Goal: Task Accomplishment & Management: Use online tool/utility

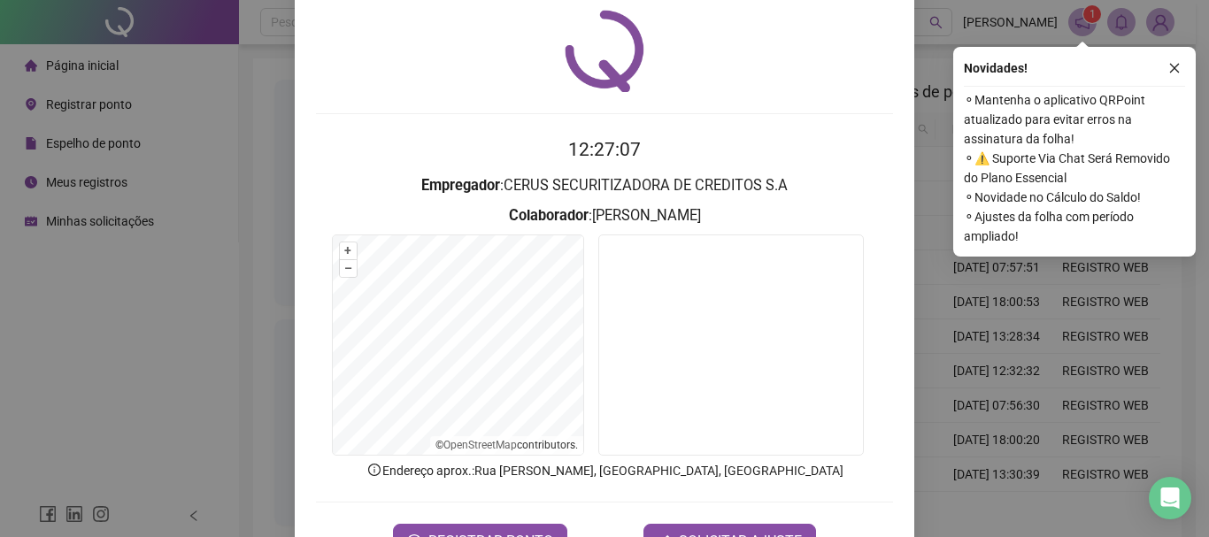
scroll to position [115, 0]
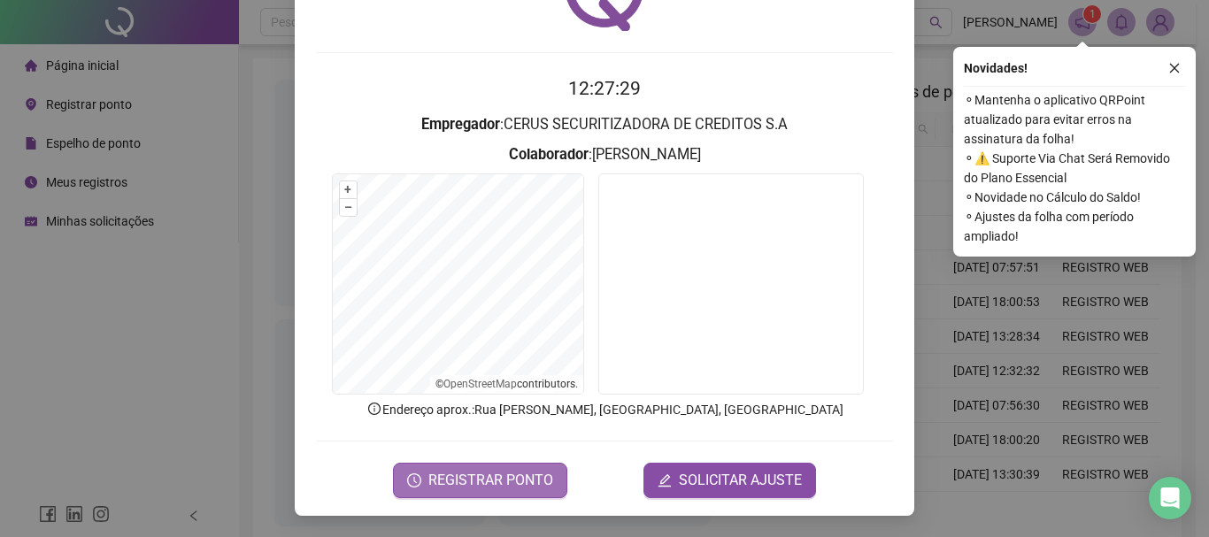
click at [463, 470] on span "REGISTRAR PONTO" at bounding box center [490, 480] width 125 height 21
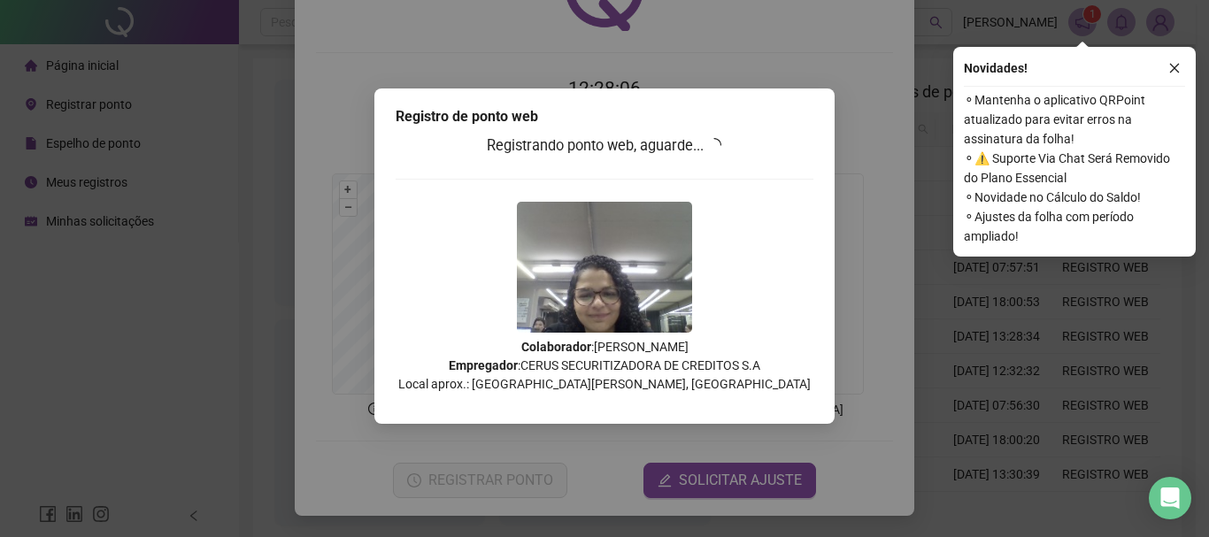
click at [648, 145] on h3 "Registrando ponto web, aguarde..." at bounding box center [605, 146] width 418 height 23
click at [730, 181] on div "Registrando ponto web, aguarde... Colaborador : ANNE GABRIELY ABREU DA SILVA Em…" at bounding box center [605, 271] width 418 height 272
click at [740, 145] on div "Registrando ponto web, aguarde... Colaborador : ANNE GABRIELY ABREU DA SILVA Em…" at bounding box center [605, 271] width 418 height 272
drag, startPoint x: 829, startPoint y: 93, endPoint x: 1006, endPoint y: 65, distance: 179.3
click at [839, 91] on div "Registro de ponto web Registrando ponto web, aguarde... Colaborador : ANNE GABR…" at bounding box center [604, 268] width 1209 height 537
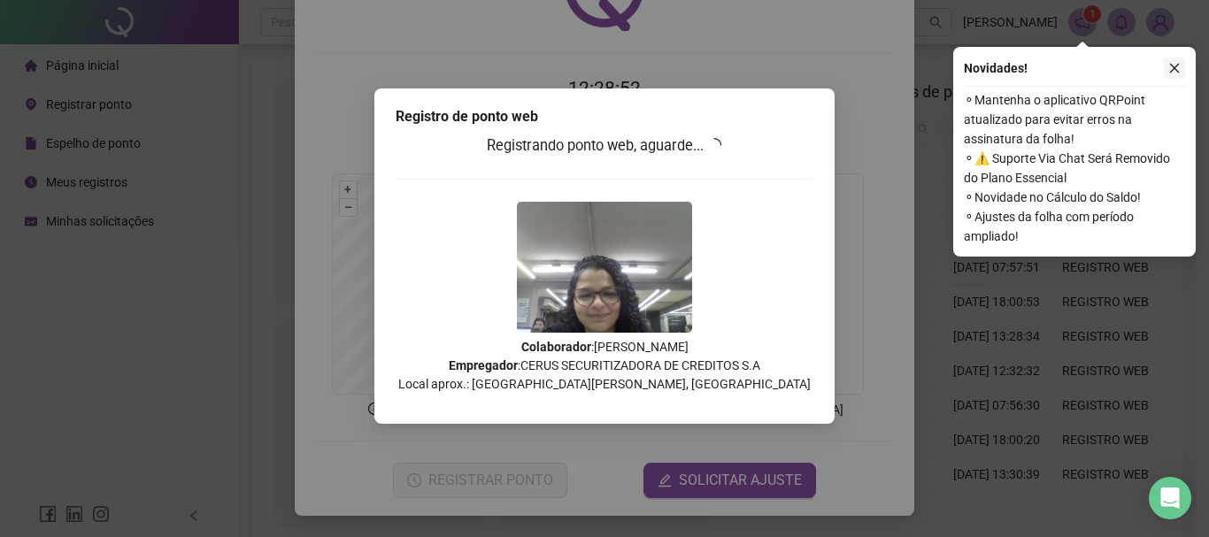
click at [1172, 66] on icon "close" at bounding box center [1174, 68] width 12 height 12
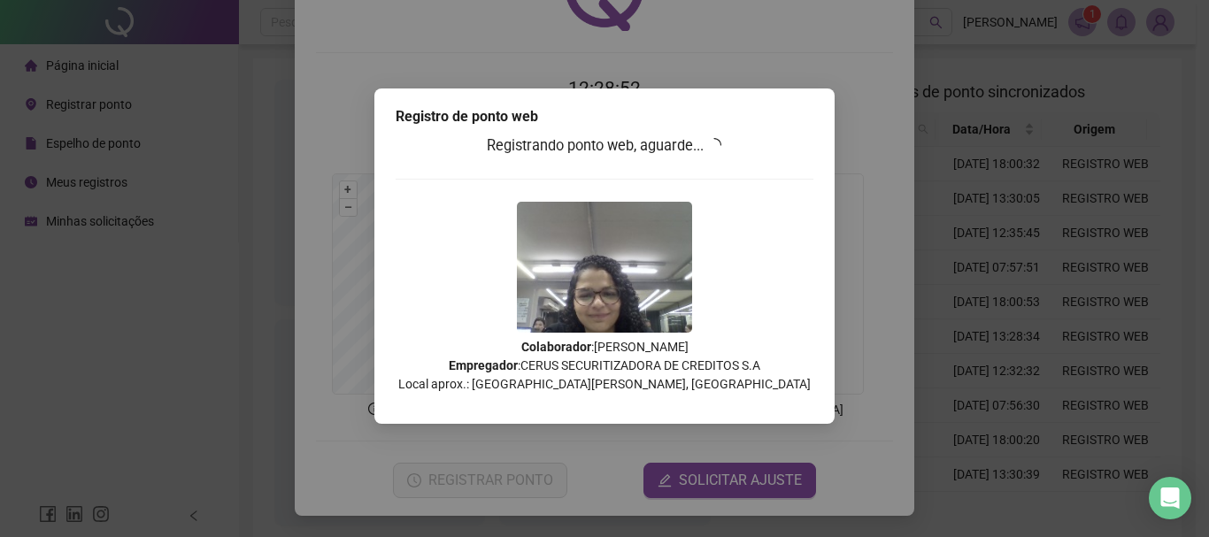
click at [810, 52] on div "Registro de ponto web Registrando ponto web, aguarde... Colaborador : ANNE GABR…" at bounding box center [604, 268] width 1209 height 537
click at [833, 78] on div "Registro de ponto web Registrando ponto web, aguarde... Colaborador : ANNE GABR…" at bounding box center [604, 268] width 1209 height 537
drag, startPoint x: 849, startPoint y: 128, endPoint x: 509, endPoint y: 33, distance: 353.1
click at [772, 113] on div "Registro de ponto web Registrando ponto web, aguarde... Colaborador : ANNE GABR…" at bounding box center [604, 268] width 1209 height 537
drag, startPoint x: 161, startPoint y: 137, endPoint x: 154, endPoint y: 127, distance: 12.8
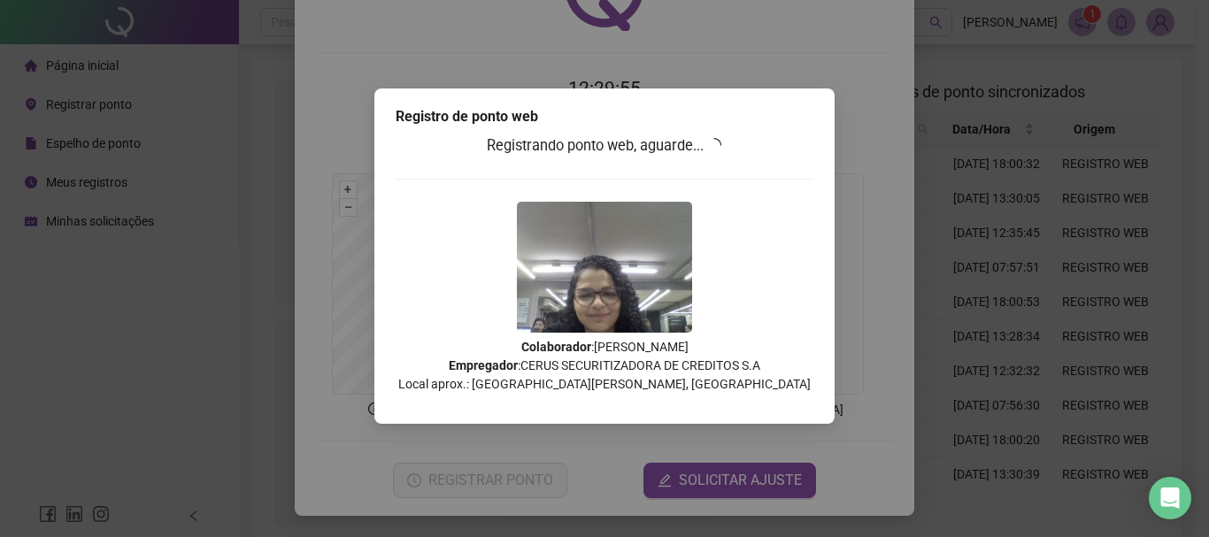
click at [159, 135] on div "Registro de ponto web Registrando ponto web, aguarde... Colaborador : ANNE GABR…" at bounding box center [604, 268] width 1209 height 537
click at [162, 134] on div "Registro de ponto web Registrando ponto web, aguarde... Colaborador : ANNE GABR…" at bounding box center [604, 268] width 1209 height 537
click at [164, 121] on div "Registro de ponto web Registrando ponto web, aguarde... Colaborador : ANNE GABR…" at bounding box center [604, 268] width 1209 height 537
drag, startPoint x: 183, startPoint y: 120, endPoint x: 203, endPoint y: 122, distance: 19.6
click at [201, 120] on div "Registro de ponto web Registrando ponto web, aguarde... Colaborador : ANNE GABR…" at bounding box center [604, 268] width 1209 height 537
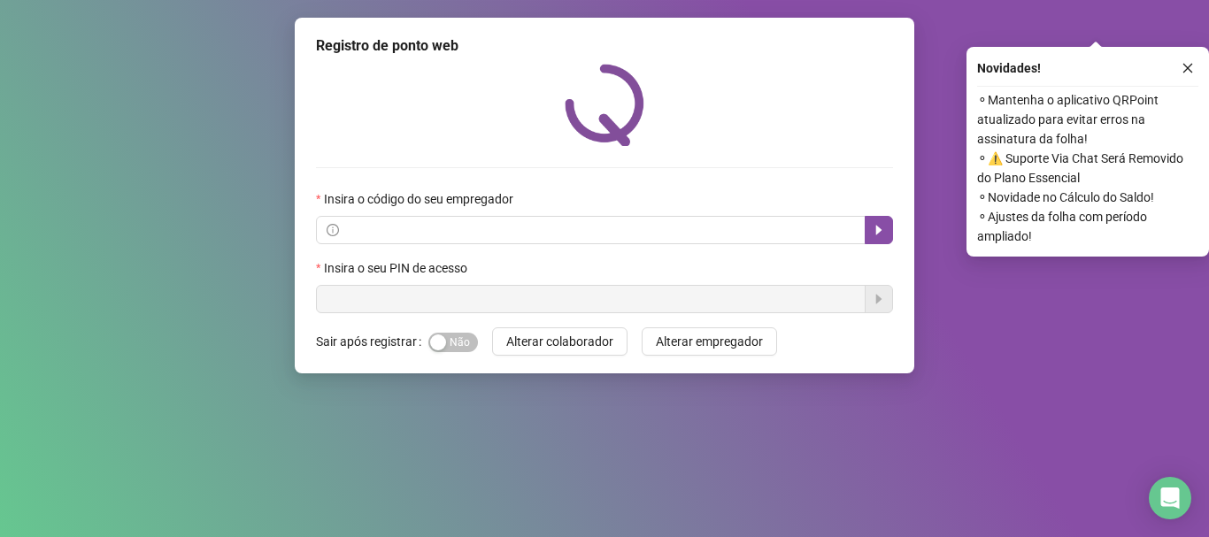
click at [1180, 57] on div "Novidades ! ⚬ Mantenha o aplicativo QRPoint atualizado para evitar erros na ass…" at bounding box center [1088, 152] width 243 height 210
click at [1184, 62] on button "button" at bounding box center [1187, 68] width 21 height 21
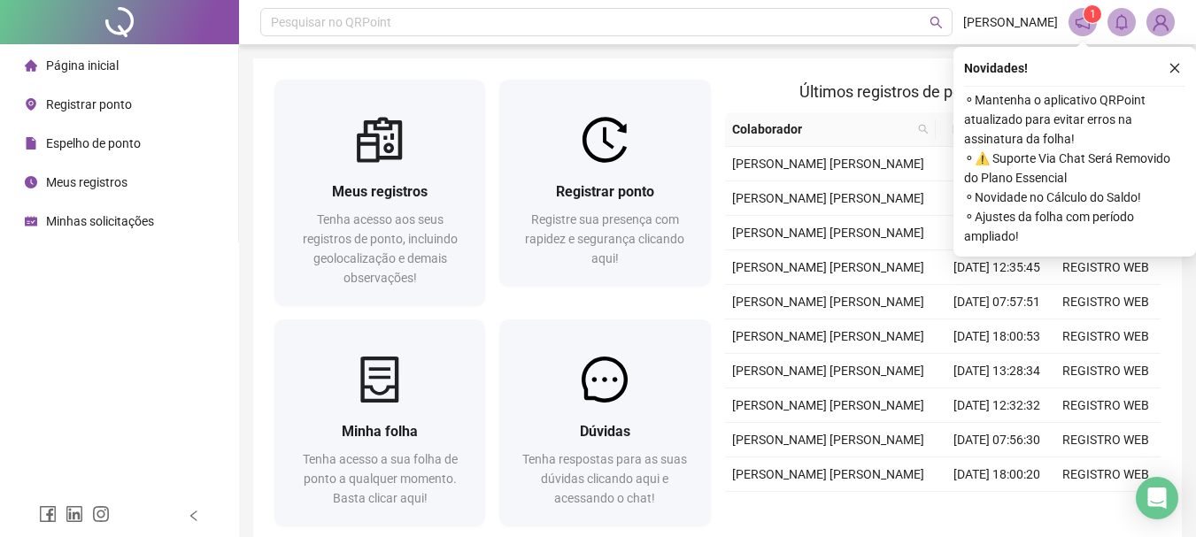
click at [1173, 70] on icon "close" at bounding box center [1174, 68] width 12 height 12
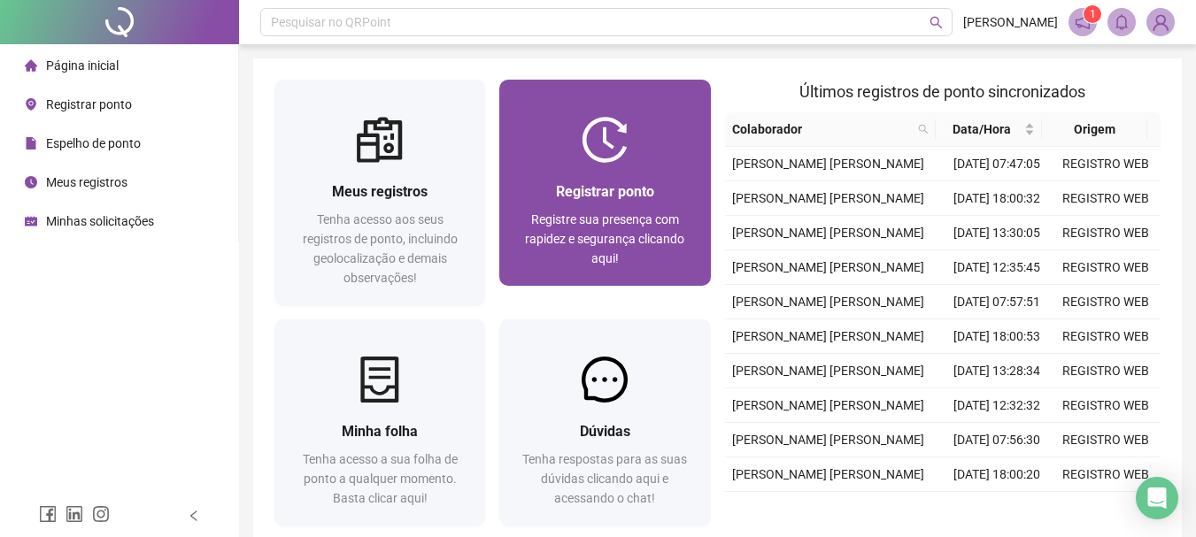
click at [613, 133] on img at bounding box center [605, 140] width 46 height 46
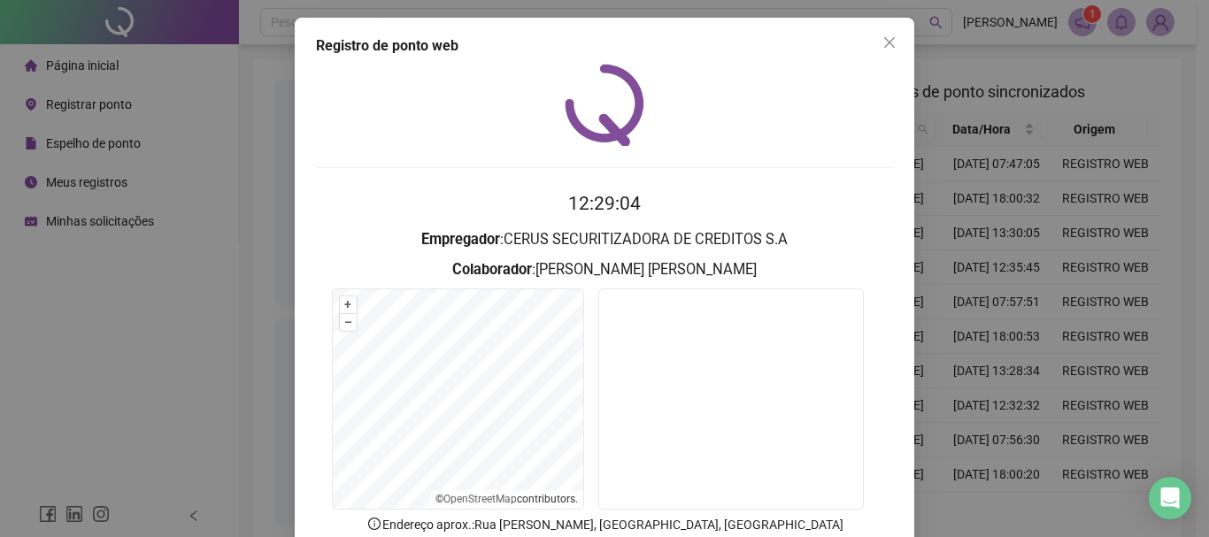
drag, startPoint x: 188, startPoint y: 158, endPoint x: 193, endPoint y: 110, distance: 48.1
click at [189, 157] on div "Registro de ponto web 12:29:04 Empregador : CERUS SECURITIZADORA DE CREDITOS S.…" at bounding box center [604, 268] width 1209 height 537
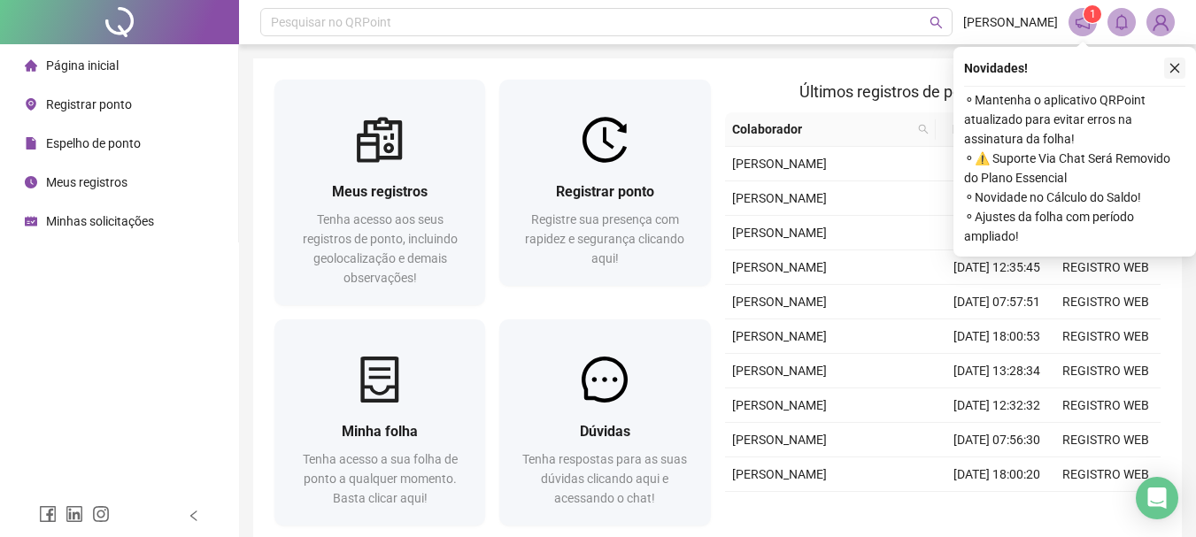
click at [1176, 65] on icon "close" at bounding box center [1174, 68] width 12 height 12
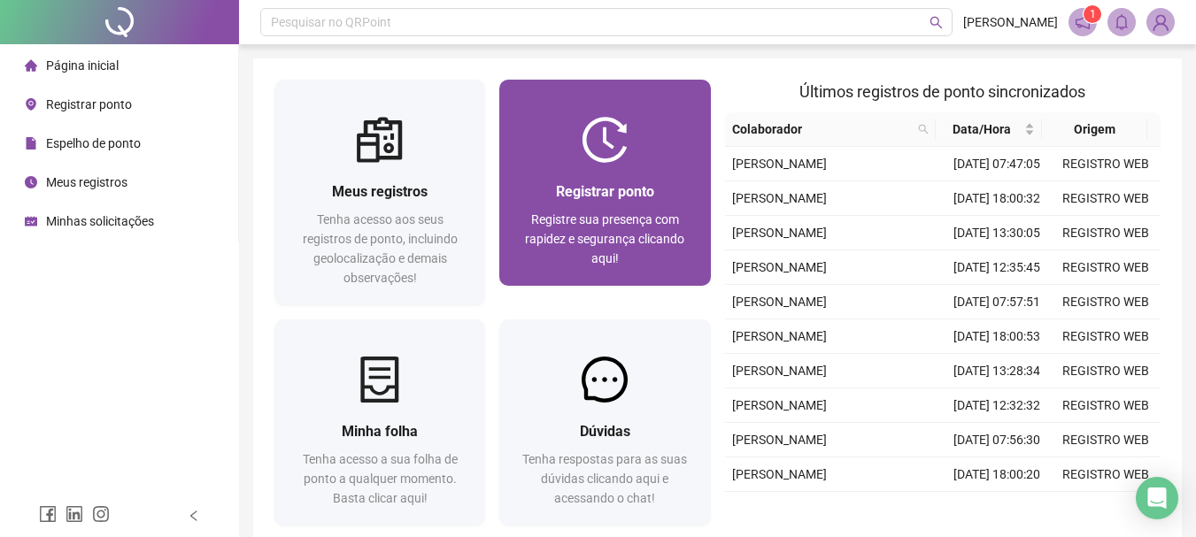
click at [595, 137] on img at bounding box center [605, 140] width 46 height 46
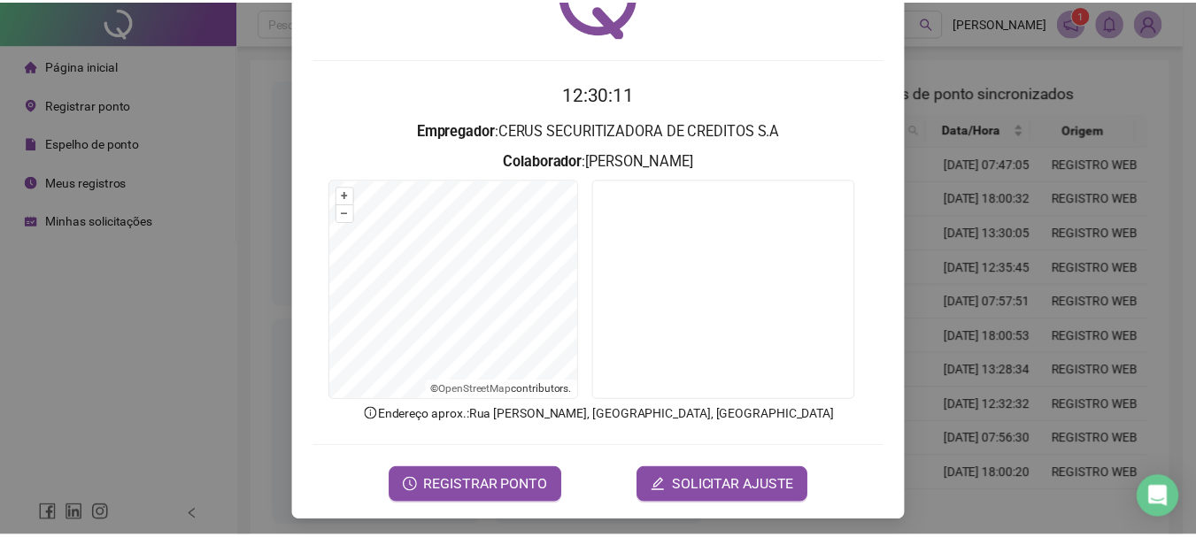
scroll to position [115, 0]
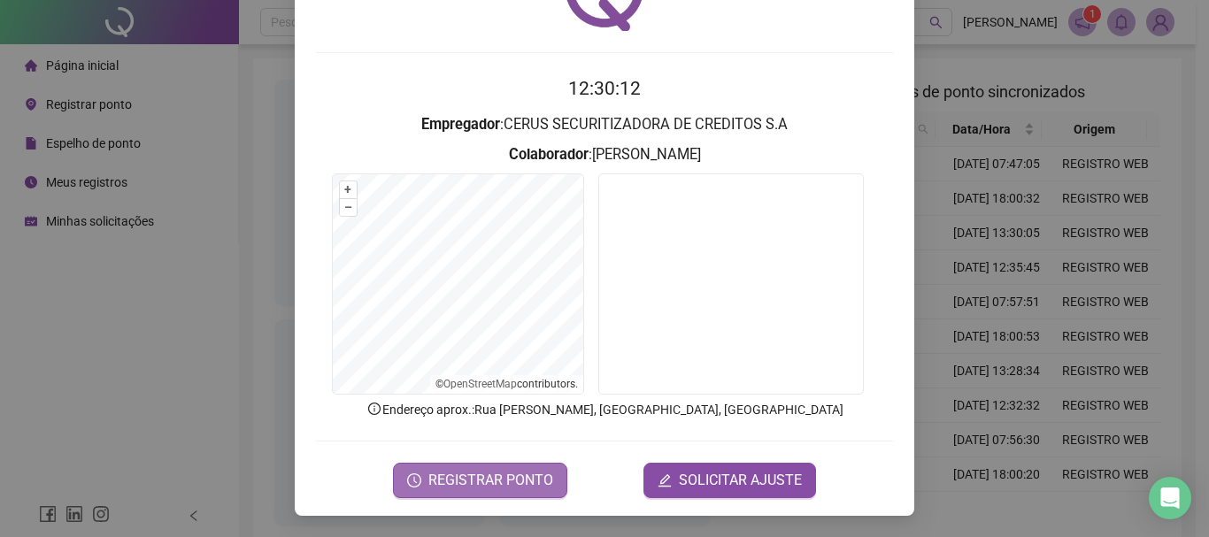
click at [486, 477] on span "REGISTRAR PONTO" at bounding box center [490, 480] width 125 height 21
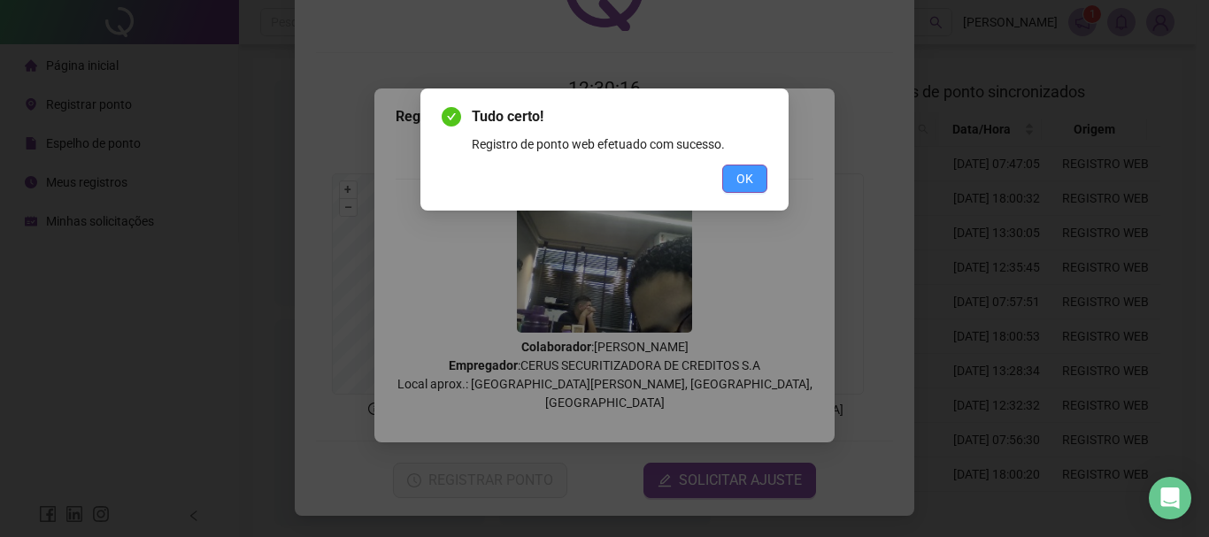
click at [736, 183] on span "OK" at bounding box center [744, 178] width 17 height 19
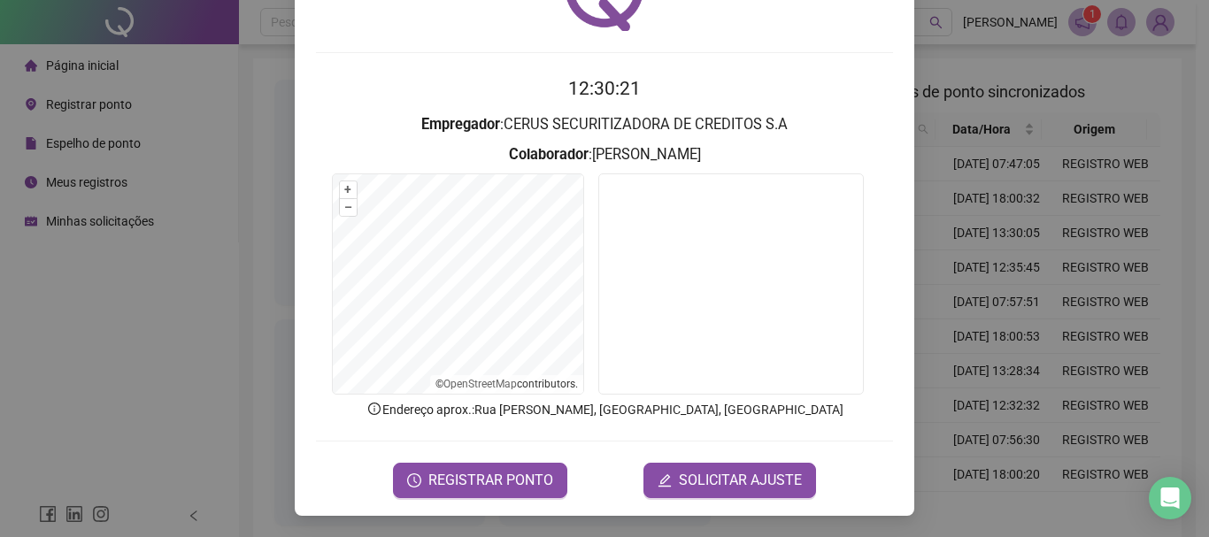
click at [944, 104] on div "Registro de ponto web 12:30:21 Empregador : CERUS SECURITIZADORA DE CREDITOS S.…" at bounding box center [604, 268] width 1209 height 537
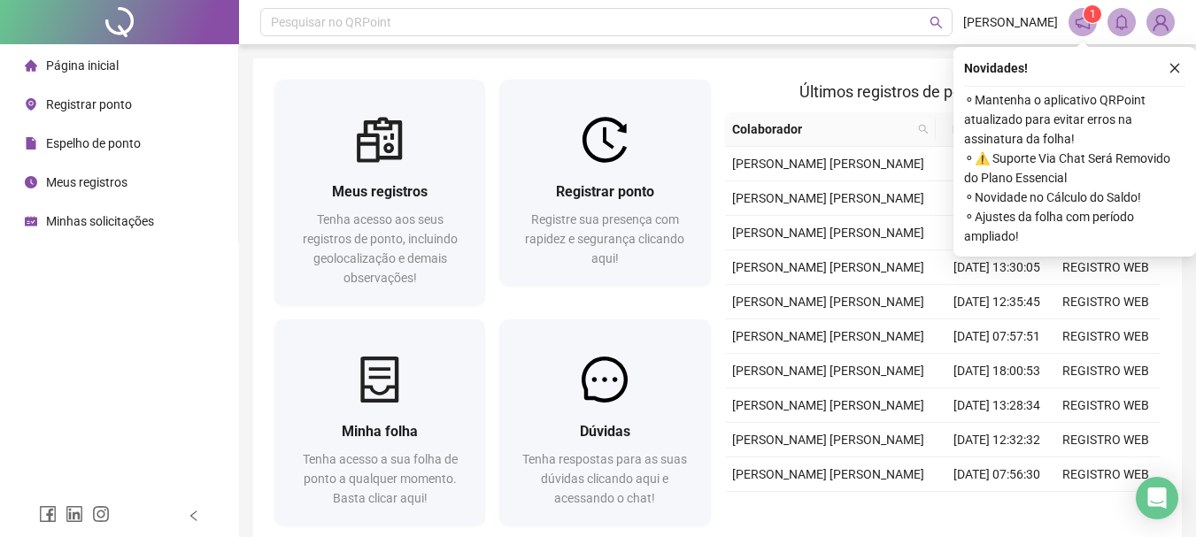
click at [1169, 63] on icon "close" at bounding box center [1174, 68] width 12 height 12
